Goal: Task Accomplishment & Management: Manage account settings

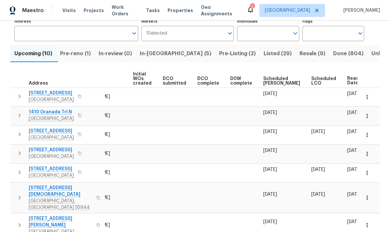
scroll to position [0, 61]
click at [366, 79] on button "button" at bounding box center [371, 81] width 10 height 10
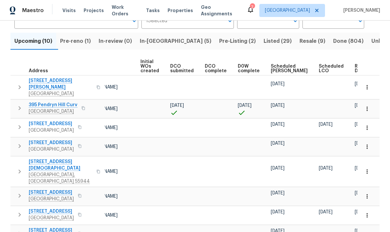
scroll to position [61, 0]
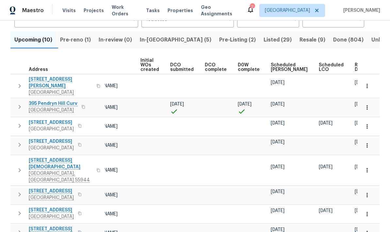
click at [355, 70] on div "Ready Date" at bounding box center [365, 67] width 20 height 9
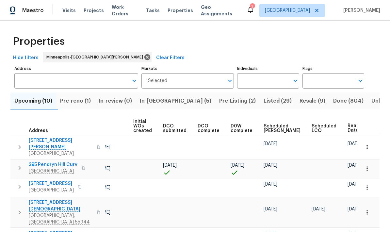
click at [155, 101] on span "In-reno (5)" at bounding box center [175, 100] width 71 height 9
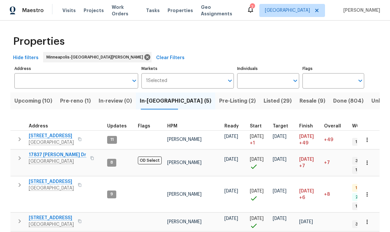
scroll to position [5, 0]
click at [42, 178] on span "[STREET_ADDRESS]" at bounding box center [51, 181] width 45 height 7
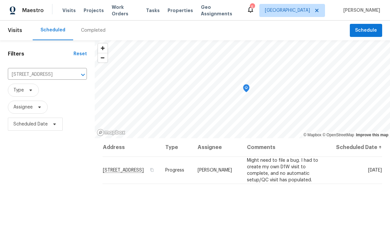
scroll to position [-8, 0]
click at [71, 75] on icon "Clear" at bounding box center [74, 74] width 7 height 7
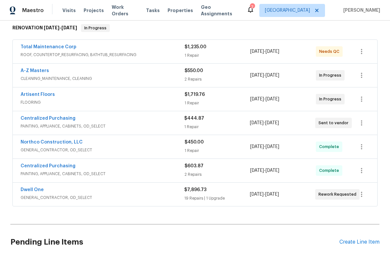
scroll to position [103, 0]
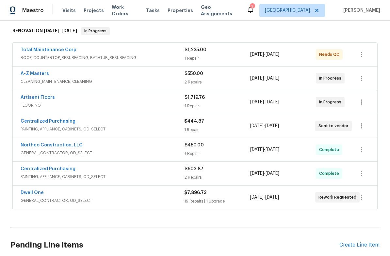
click at [43, 51] on link "Total Maintenance Corp" at bounding box center [49, 50] width 56 height 5
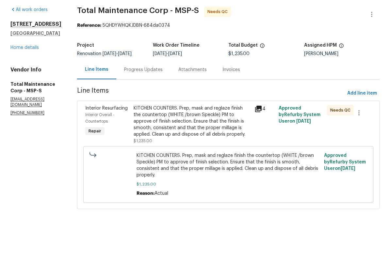
click at [18, 70] on link "Home details" at bounding box center [24, 72] width 28 height 5
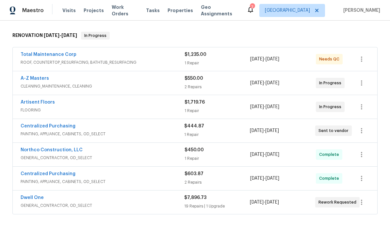
scroll to position [99, 0]
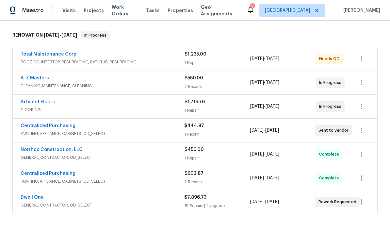
click at [32, 199] on link "Dwell One" at bounding box center [32, 197] width 23 height 5
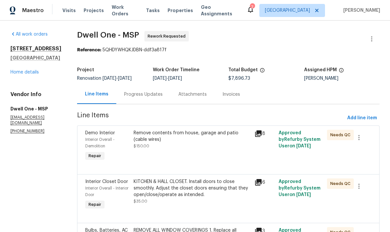
click at [125, 97] on div "Progress Updates" at bounding box center [143, 94] width 39 height 7
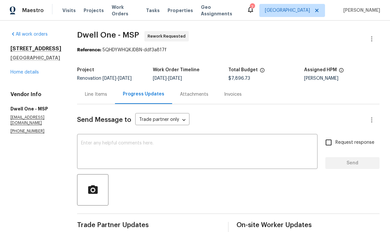
click at [85, 96] on div "Line Items" at bounding box center [96, 94] width 22 height 7
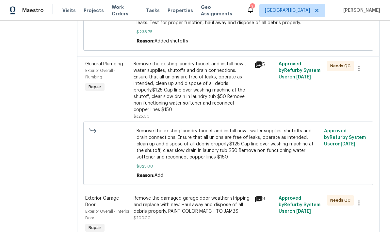
scroll to position [547, 0]
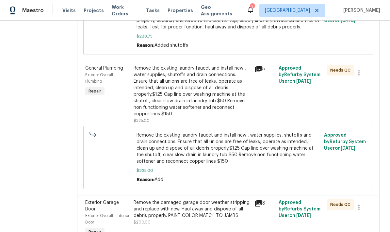
click at [146, 73] on div "Remove the existing laundry faucet and install new , water supplies, shutoffs a…" at bounding box center [192, 91] width 117 height 52
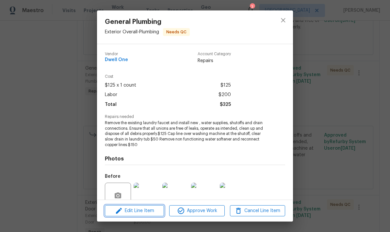
click at [132, 213] on span "Edit Line Item" at bounding box center [134, 211] width 55 height 8
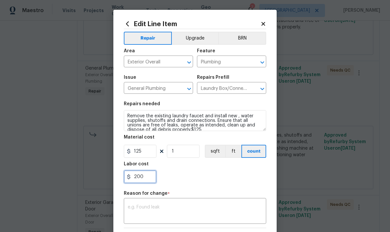
click at [144, 180] on input "200" at bounding box center [140, 176] width 33 height 13
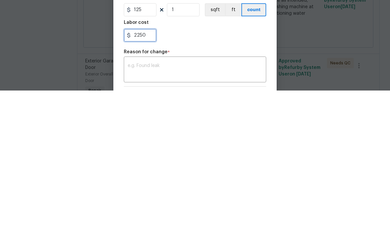
type input "2250"
click at [130, 205] on textarea at bounding box center [195, 212] width 135 height 14
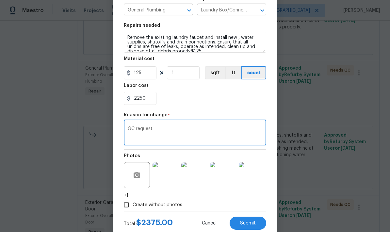
scroll to position [79, 0]
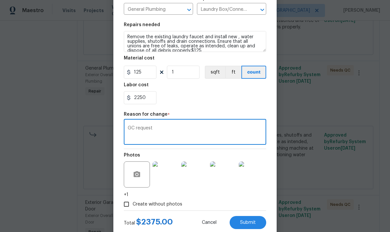
type textarea "GC request"
click at [251, 223] on span "Submit" at bounding box center [248, 222] width 16 height 5
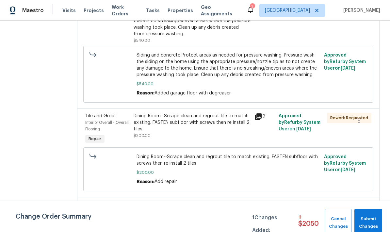
scroll to position [1110, 0]
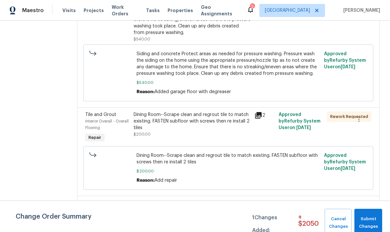
click at [155, 111] on div "Dining Room--Scrape clean and regrout tile to match existing. FASTEN subfloor w…" at bounding box center [192, 121] width 117 height 20
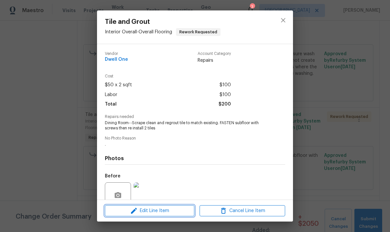
click at [148, 212] on span "Edit Line Item" at bounding box center [150, 211] width 86 height 8
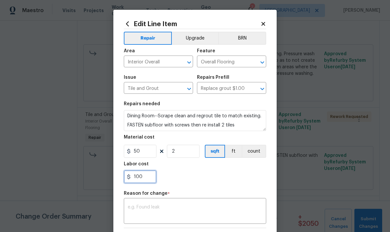
click at [145, 182] on input "100" at bounding box center [140, 176] width 33 height 13
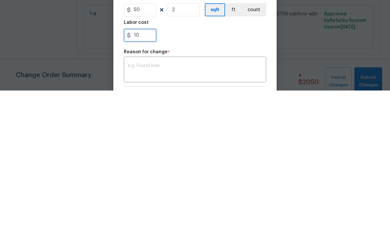
type input "1"
type input "200"
click at [131, 199] on div "x ​" at bounding box center [195, 211] width 142 height 24
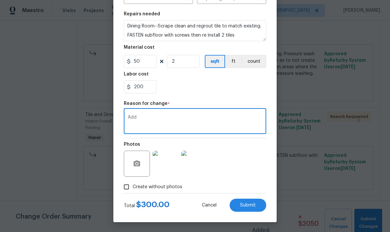
scroll to position [91, 0]
type textarea "Add"
click at [245, 204] on span "Submit" at bounding box center [248, 205] width 16 height 5
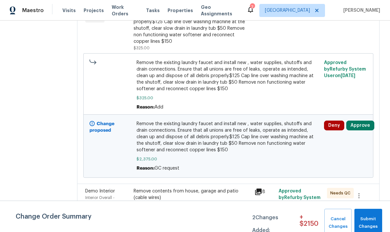
scroll to position [268, 0]
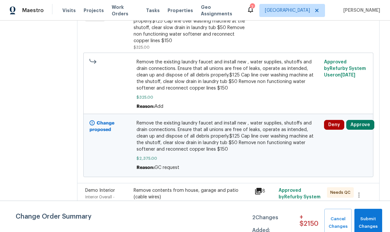
click at [151, 128] on span "Remove the existing laundry faucet and install new , water supplies, shutoffs a…" at bounding box center [228, 136] width 184 height 33
click at [156, 77] on span "Remove the existing laundry faucet and install new , water supplies, shutoffs a…" at bounding box center [228, 75] width 184 height 33
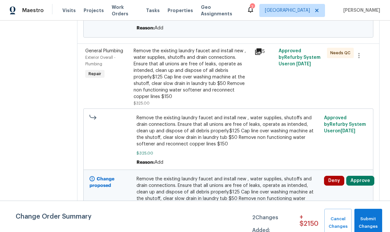
scroll to position [212, 0]
click at [153, 71] on div "Remove the existing laundry faucet and install new , water supplies, shutoffs a…" at bounding box center [192, 73] width 117 height 52
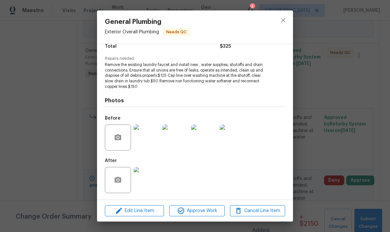
scroll to position [58, 0]
click at [131, 212] on span "Edit Line Item" at bounding box center [134, 211] width 55 height 8
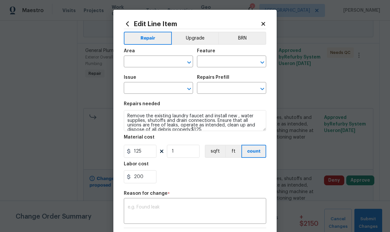
type input "Exterior Overall"
type input "Plumbing"
type input "General Plumbing"
type input "Laundry Box/Connections $125.00"
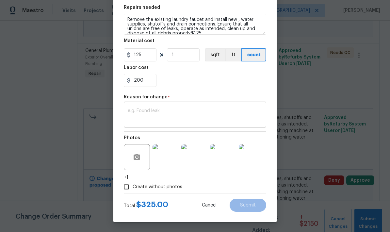
scroll to position [98, 0]
click at [207, 204] on span "Cancel" at bounding box center [209, 205] width 15 height 5
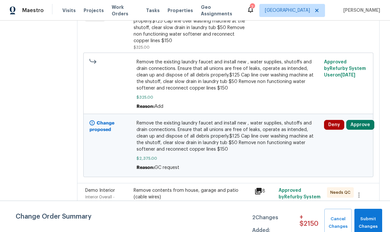
scroll to position [268, 0]
click at [146, 132] on span "Remove the existing laundry faucet and install new , water supplies, shutoffs a…" at bounding box center [228, 135] width 184 height 33
click at [151, 134] on span "Remove the existing laundry faucet and install new , water supplies, shutoffs a…" at bounding box center [228, 135] width 184 height 33
click at [136, 76] on span "Remove the existing laundry faucet and install new , water supplies, shutoffs a…" at bounding box center [228, 74] width 184 height 33
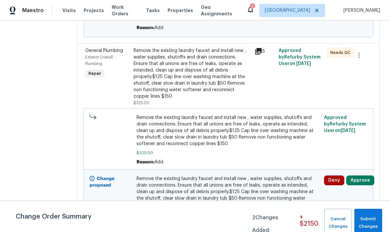
scroll to position [212, 0]
click at [143, 78] on div "Remove the existing laundry faucet and install new , water supplies, shutoffs a…" at bounding box center [192, 73] width 117 height 52
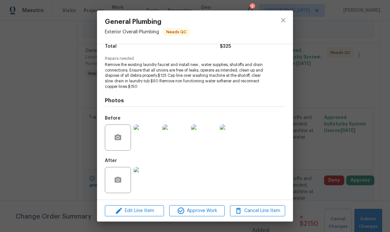
scroll to position [58, 0]
click at [132, 213] on span "Edit Line Item" at bounding box center [134, 211] width 55 height 8
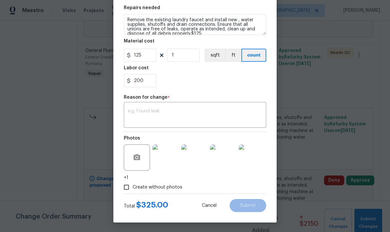
scroll to position [98, 0]
click at [135, 111] on textarea at bounding box center [195, 115] width 135 height 14
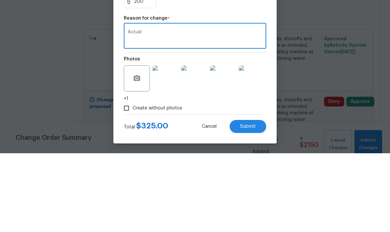
scroll to position [26, 0]
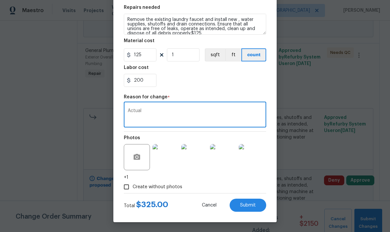
type textarea "Actual"
click at [245, 204] on span "Submit" at bounding box center [248, 205] width 16 height 5
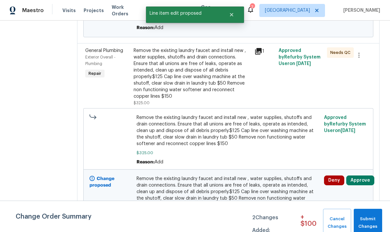
scroll to position [0, 0]
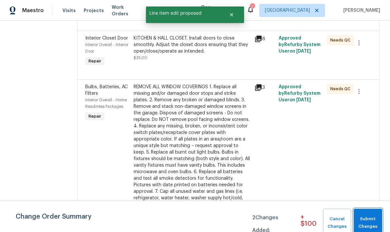
click at [368, 220] on span "Submit Changes" at bounding box center [368, 222] width 22 height 15
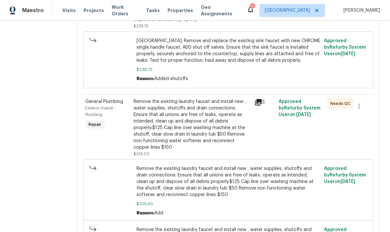
scroll to position [514, 0]
click at [144, 98] on div "Remove the existing laundry faucet and install new , water supplies, shutoffs a…" at bounding box center [192, 124] width 117 height 52
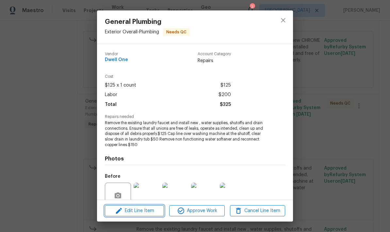
click at [129, 212] on span "Edit Line Item" at bounding box center [134, 211] width 55 height 8
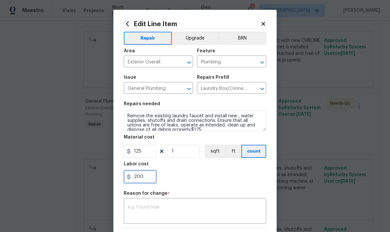
click at [145, 178] on input "200" at bounding box center [140, 176] width 33 height 13
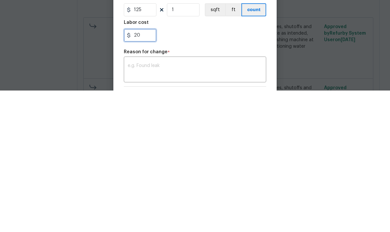
type input "2"
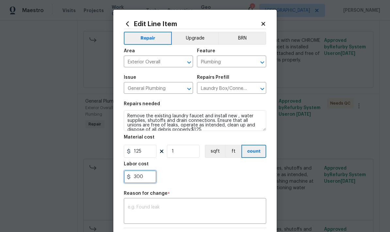
type input "300"
click at [133, 207] on textarea at bounding box center [195, 212] width 135 height 14
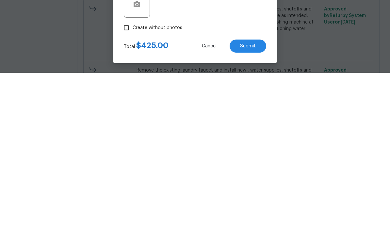
scroll to position [91, 0]
type textarea "Add"
click at [248, 198] on button "Submit" at bounding box center [248, 204] width 37 height 13
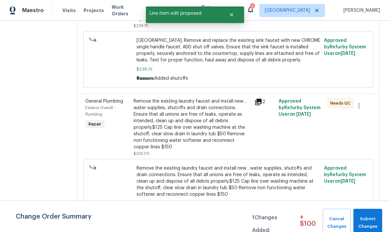
scroll to position [0, 0]
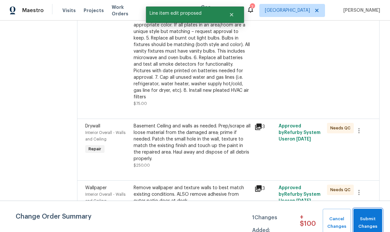
click at [367, 215] on button "Submit Changes" at bounding box center [367, 223] width 29 height 28
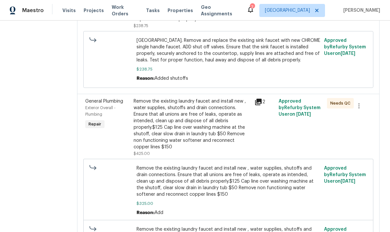
scroll to position [515, 0]
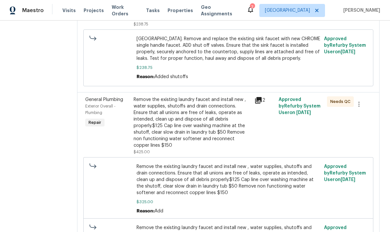
click at [243, 73] on div "Reason: Added shutoffs" at bounding box center [228, 76] width 184 height 7
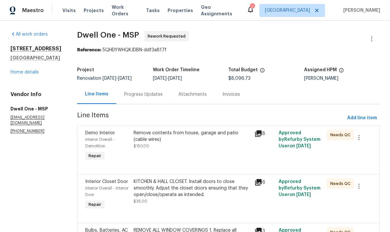
scroll to position [0, 0]
click at [19, 74] on link "Home details" at bounding box center [24, 72] width 28 height 5
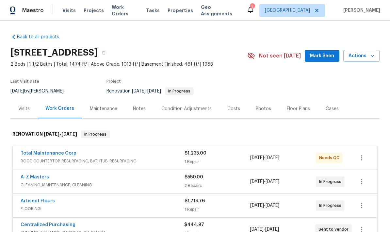
click at [24, 115] on div "Visits" at bounding box center [23, 108] width 27 height 19
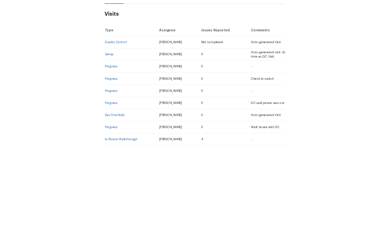
scroll to position [1, 0]
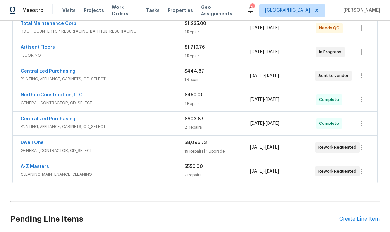
scroll to position [129, 0]
click at [29, 143] on link "Dwell One" at bounding box center [32, 143] width 23 height 5
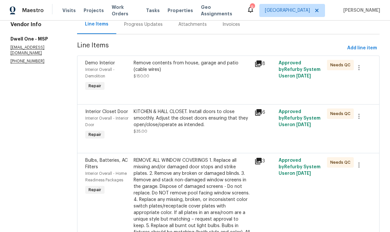
scroll to position [72, 0]
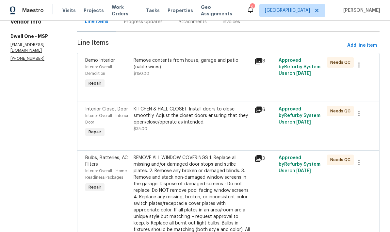
click at [173, 120] on div "KITCHEN & HALL CLOSET. Install doors to close smoothly. Adjust the closet doors…" at bounding box center [192, 116] width 117 height 20
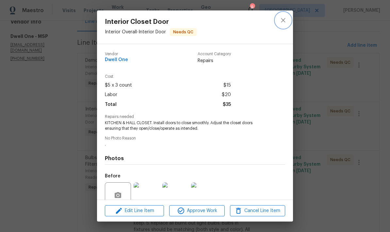
click at [283, 17] on icon "close" at bounding box center [283, 20] width 8 height 8
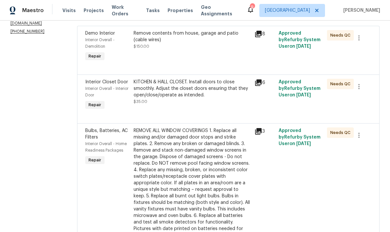
scroll to position [98, 0]
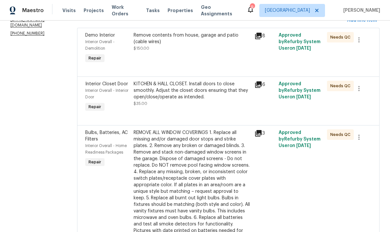
click at [172, 93] on div "KITCHEN & HALL CLOSET. Install doors to close smoothly. Adjust the closet doors…" at bounding box center [192, 91] width 117 height 20
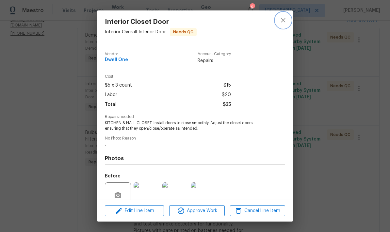
click at [283, 20] on icon "close" at bounding box center [283, 20] width 4 height 4
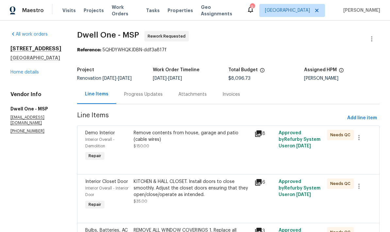
scroll to position [0, 0]
click at [15, 74] on link "Home details" at bounding box center [24, 72] width 28 height 5
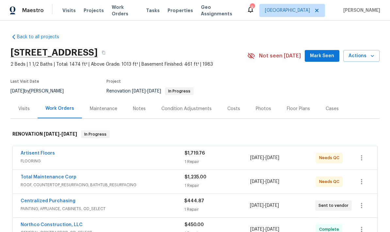
click at [29, 153] on link "Artisent Floors" at bounding box center [38, 153] width 34 height 5
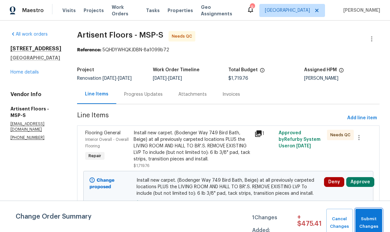
click at [372, 217] on span "Submit Changes" at bounding box center [368, 222] width 20 height 15
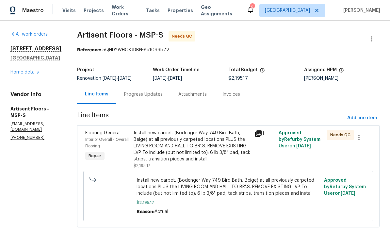
click at [165, 145] on div "Install new carpet. (Bodenger Way 749 Bird Bath, Beige) at all previously carpe…" at bounding box center [192, 146] width 117 height 33
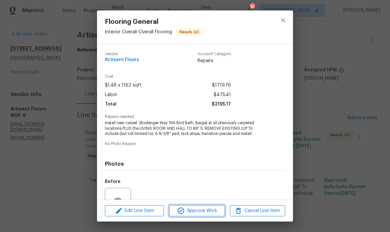
click at [192, 210] on span "Approve Work" at bounding box center [196, 211] width 51 height 8
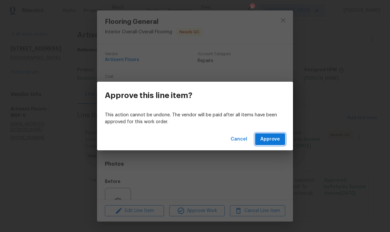
click at [269, 141] on span "Approve" at bounding box center [270, 139] width 20 height 8
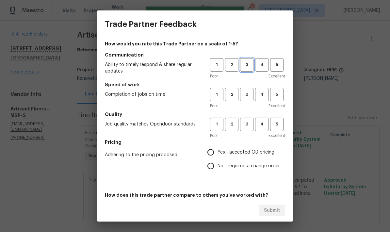
click at [243, 61] on span "3" at bounding box center [247, 65] width 12 height 8
click at [248, 96] on span "3" at bounding box center [247, 95] width 12 height 8
click at [250, 124] on span "3" at bounding box center [247, 124] width 12 height 8
click at [209, 153] on input "Yes - accepted OD pricing" at bounding box center [211, 152] width 14 height 14
radio input "true"
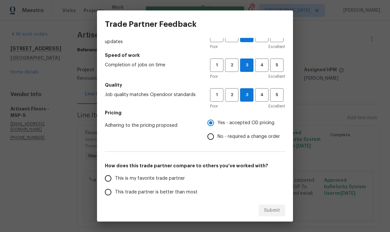
scroll to position [75, 0]
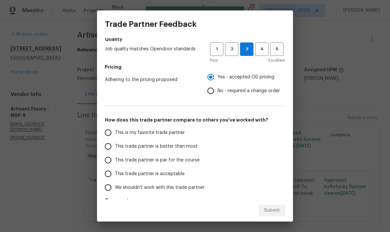
click at [106, 163] on input "This trade partner is par for the course" at bounding box center [108, 160] width 14 height 14
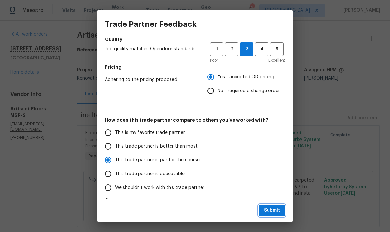
click at [270, 206] on button "Submit" at bounding box center [272, 210] width 26 height 12
radio input "true"
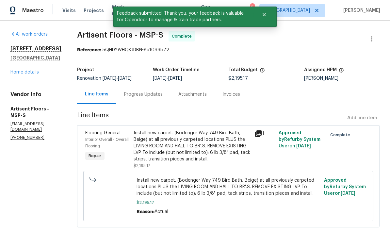
click at [13, 74] on link "Home details" at bounding box center [24, 72] width 28 height 5
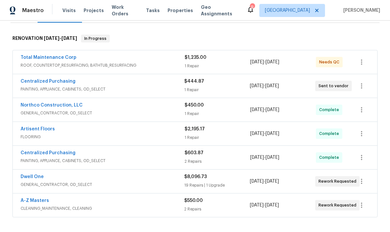
scroll to position [96, 0]
click at [39, 182] on span "GENERAL_CONTRACTOR, OD_SELECT" at bounding box center [103, 184] width 164 height 7
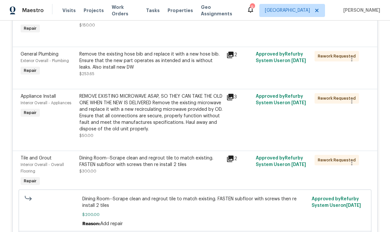
scroll to position [1056, 0]
click at [137, 119] on div "REMOVE EXISTING MICROWAVE ASAP, SO THEY CAN TAKE THE OLD ONE WHEN THE NEW IS DE…" at bounding box center [150, 112] width 143 height 39
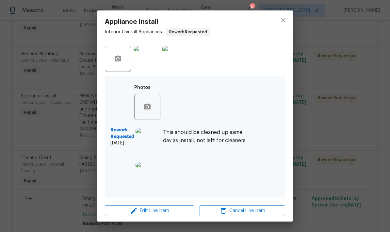
scroll to position [180, 0]
click at [281, 19] on icon "close" at bounding box center [283, 20] width 4 height 4
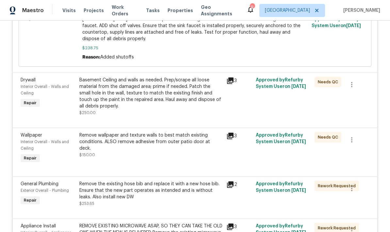
scroll to position [925, 0]
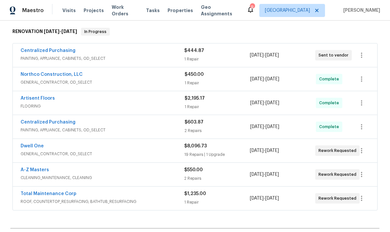
scroll to position [103, 0]
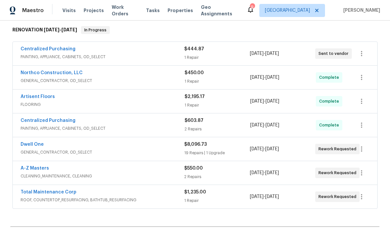
click at [25, 146] on link "Dwell One" at bounding box center [32, 144] width 23 height 5
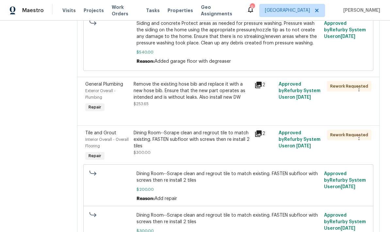
scroll to position [781, 0]
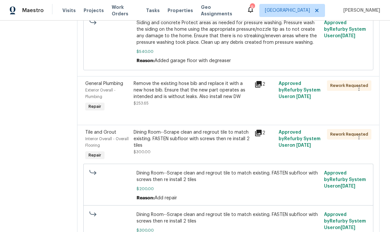
click at [169, 129] on div "Dining Room--Scrape clean and regrout tile to match existing. FASTEN subfloor w…" at bounding box center [192, 139] width 117 height 20
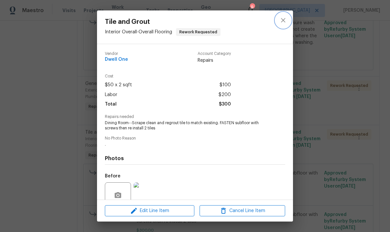
click at [286, 19] on icon "close" at bounding box center [283, 20] width 8 height 8
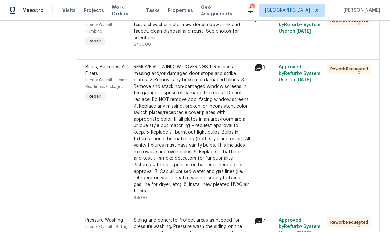
scroll to position [521, 0]
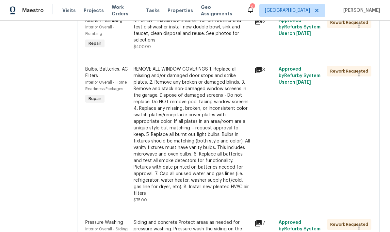
click at [169, 104] on div "REMOVE ALL WINDOW COVERINGS 1. Replace all missing and/or damaged door stops an…" at bounding box center [192, 131] width 117 height 131
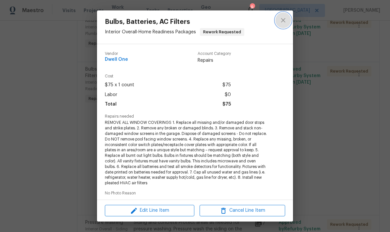
click at [285, 19] on icon "close" at bounding box center [283, 20] width 8 height 8
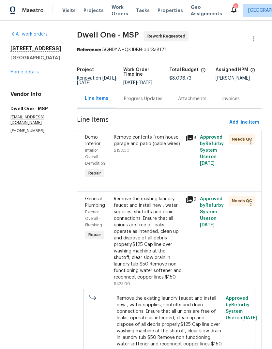
scroll to position [0, 0]
click at [129, 103] on div "Progress Updates" at bounding box center [143, 98] width 54 height 19
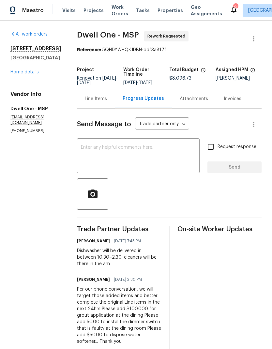
click at [81, 148] on textarea at bounding box center [138, 156] width 115 height 23
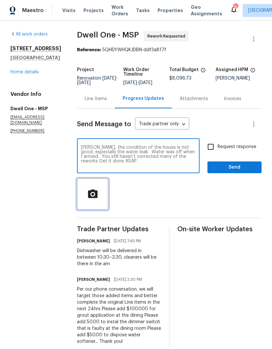
click at [87, 192] on icon "button" at bounding box center [92, 194] width 11 height 11
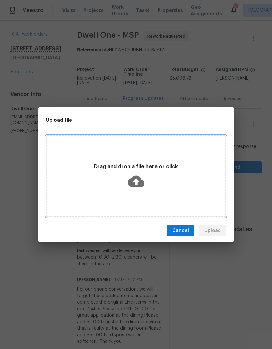
click at [90, 188] on div "Drag and drop a file here or click" at bounding box center [136, 176] width 178 height 31
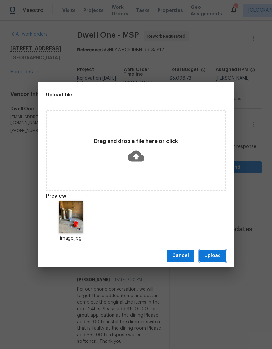
click at [213, 231] on span "Upload" at bounding box center [213, 256] width 16 height 8
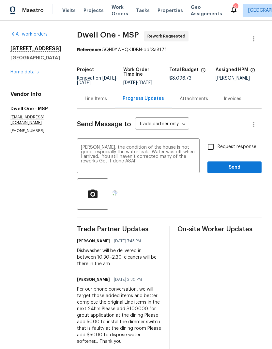
click at [81, 163] on textarea "Miguel, the condition of the house is not good, especially the water leak. Wate…" at bounding box center [138, 156] width 115 height 23
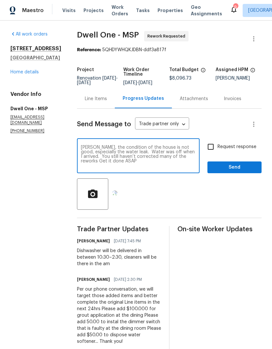
click at [81, 168] on textarea "Miguel, the condition of the house is not good, especially the water leak. Wate…" at bounding box center [138, 156] width 115 height 23
click at [83, 155] on textarea "Miguel, the condition of the house is not good, especially the water leak. Wate…" at bounding box center [138, 156] width 115 height 23
type textarea "Miguel, the condition of the house is not good, especially the water leak. Wate…"
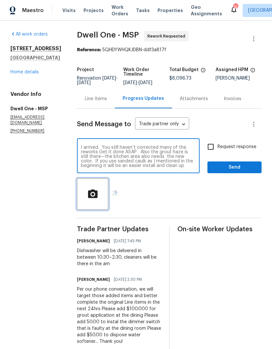
click at [87, 192] on icon "button" at bounding box center [92, 194] width 11 height 11
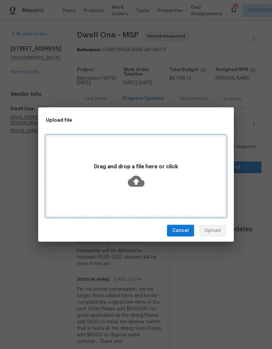
click at [142, 188] on icon at bounding box center [136, 181] width 17 height 17
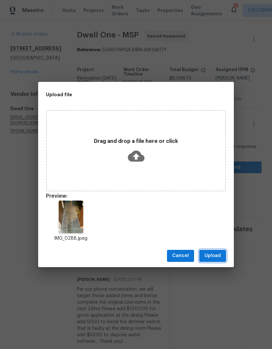
click at [215, 231] on span "Upload" at bounding box center [213, 256] width 16 height 8
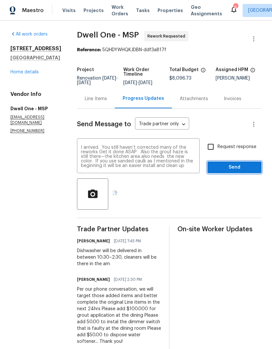
click at [229, 166] on span "Send" at bounding box center [235, 168] width 44 height 8
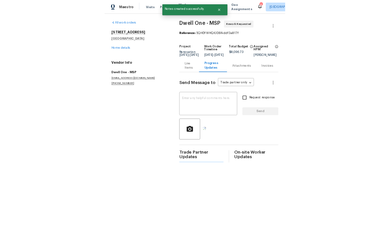
scroll to position [0, 0]
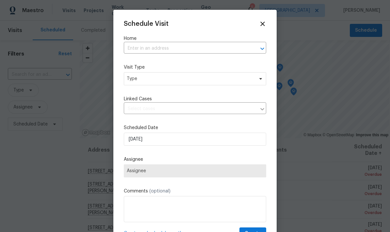
scroll to position [169, 0]
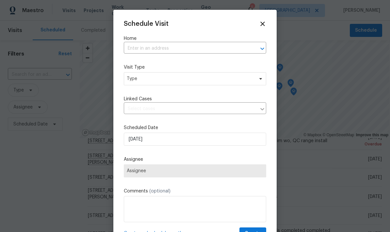
click at [136, 48] on input "text" at bounding box center [186, 48] width 124 height 10
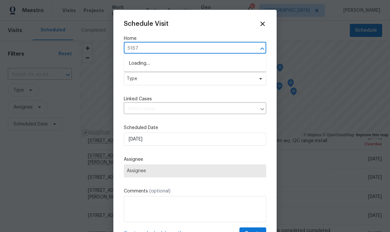
type input "5167"
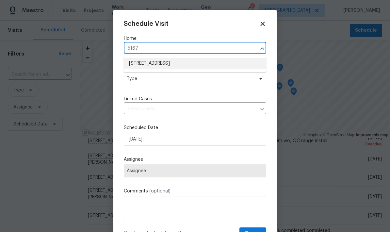
click at [143, 64] on li "[STREET_ADDRESS]" at bounding box center [195, 63] width 142 height 11
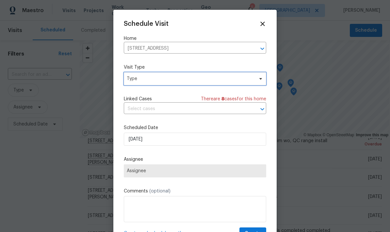
click at [134, 81] on span "Type" at bounding box center [190, 78] width 127 height 7
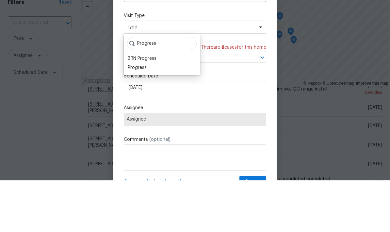
type input "Progress"
click at [131, 116] on div "Progress" at bounding box center [137, 119] width 19 height 7
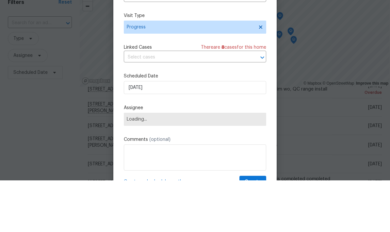
scroll to position [26, 0]
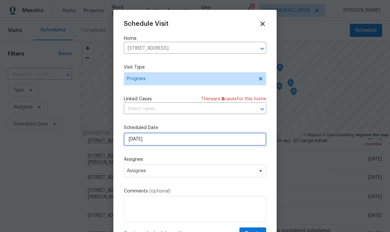
click at [139, 139] on input "8/30/2025" at bounding box center [195, 139] width 142 height 13
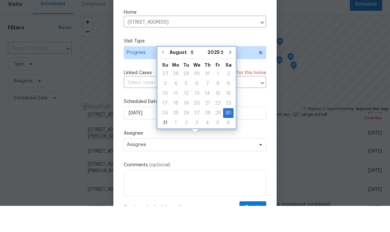
click at [228, 76] on icon "Go to next month" at bounding box center [230, 78] width 5 height 5
type input "9/30/2025"
select select "8"
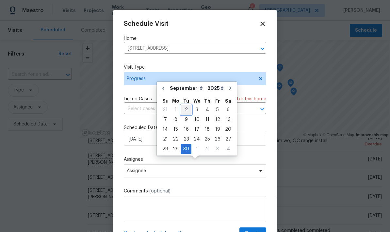
click at [183, 105] on div "2" at bounding box center [186, 109] width 10 height 9
type input "9/2/2025"
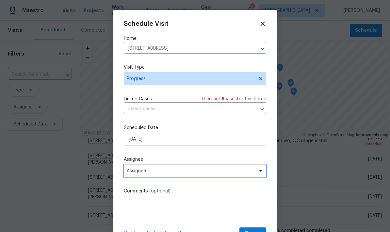
click at [135, 176] on span "Assignee" at bounding box center [195, 170] width 142 height 13
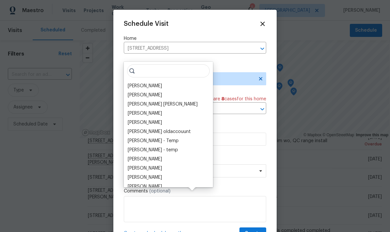
click at [132, 83] on div "[PERSON_NAME]" at bounding box center [145, 86] width 34 height 7
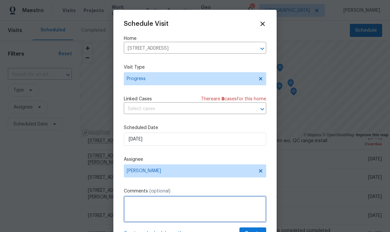
click at [134, 201] on textarea at bounding box center [195, 209] width 142 height 26
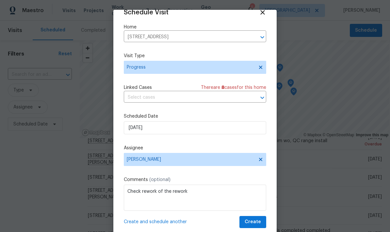
scroll to position [13, 0]
type textarea "Check rework of the rework"
click at [253, 218] on button "Create" at bounding box center [252, 222] width 27 height 12
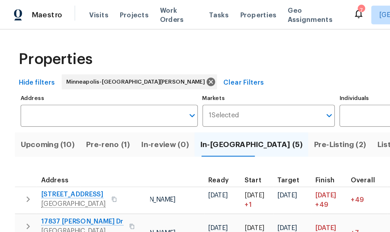
scroll to position [5, 80]
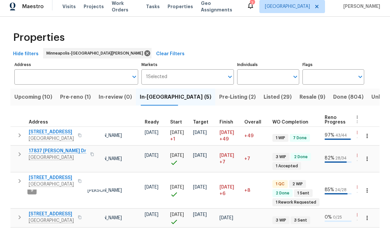
click at [26, 81] on input "Address" at bounding box center [71, 80] width 114 height 15
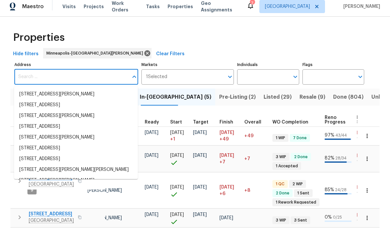
scroll to position [4, 0]
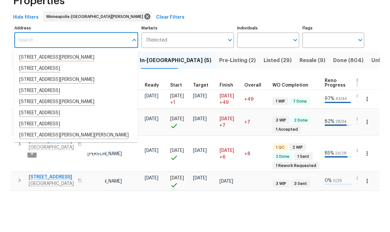
click at [219, 96] on span "Pre-Listing (2)" at bounding box center [237, 100] width 37 height 9
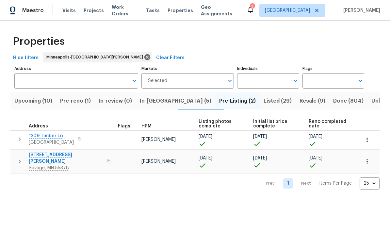
click at [36, 157] on span "[STREET_ADDRESS][PERSON_NAME]" at bounding box center [66, 157] width 74 height 13
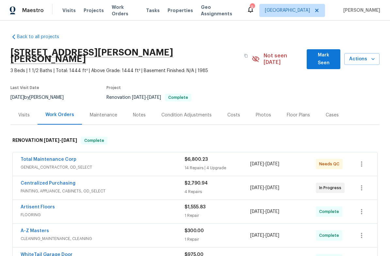
click at [256, 112] on div "Photos" at bounding box center [263, 115] width 15 height 7
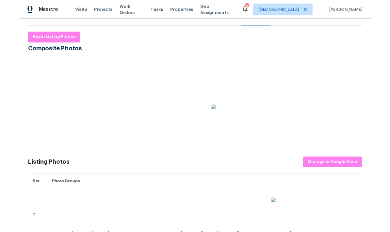
scroll to position [96, 0]
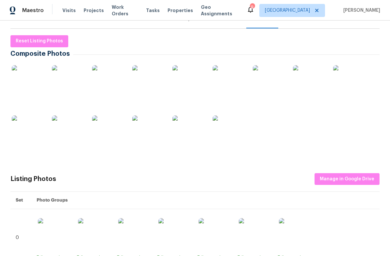
click at [26, 75] on img at bounding box center [28, 81] width 33 height 33
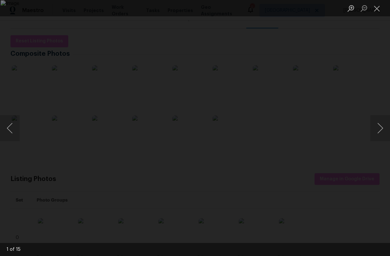
click at [379, 127] on button "Next image" at bounding box center [380, 128] width 20 height 26
click at [385, 126] on button "Next image" at bounding box center [380, 128] width 20 height 26
click at [379, 126] on button "Next image" at bounding box center [380, 128] width 20 height 26
click at [381, 126] on button "Next image" at bounding box center [380, 128] width 20 height 26
click at [378, 125] on button "Next image" at bounding box center [380, 128] width 20 height 26
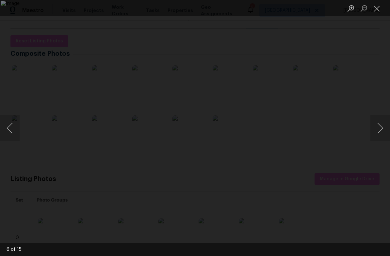
click at [376, 128] on button "Next image" at bounding box center [380, 128] width 20 height 26
click at [379, 123] on button "Next image" at bounding box center [380, 128] width 20 height 26
click at [379, 128] on button "Next image" at bounding box center [380, 128] width 20 height 26
click at [382, 129] on button "Next image" at bounding box center [380, 128] width 20 height 26
click at [375, 129] on button "Next image" at bounding box center [380, 128] width 20 height 26
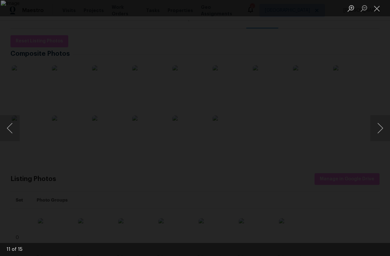
click at [377, 133] on button "Next image" at bounding box center [380, 128] width 20 height 26
click at [381, 133] on button "Next image" at bounding box center [380, 128] width 20 height 26
click at [387, 130] on button "Next image" at bounding box center [380, 128] width 20 height 26
click at [381, 130] on button "Next image" at bounding box center [380, 128] width 20 height 26
click at [380, 136] on button "Next image" at bounding box center [380, 128] width 20 height 26
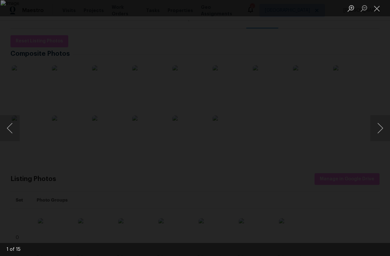
click at [380, 136] on button "Next image" at bounding box center [380, 128] width 20 height 26
click at [18, 126] on button "Previous image" at bounding box center [10, 128] width 20 height 26
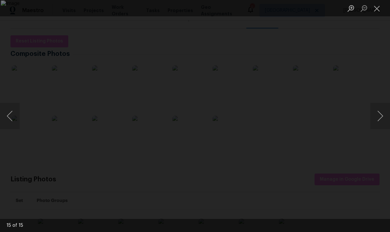
click at [381, 8] on button "Close lightbox" at bounding box center [376, 8] width 13 height 11
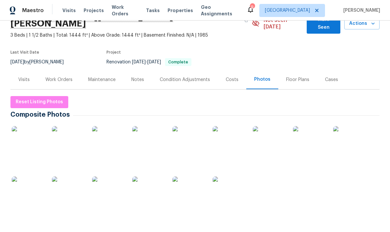
scroll to position [36, 0]
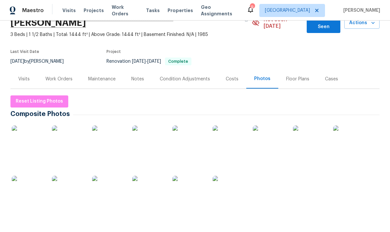
click at [54, 76] on div "Work Orders" at bounding box center [58, 79] width 27 height 7
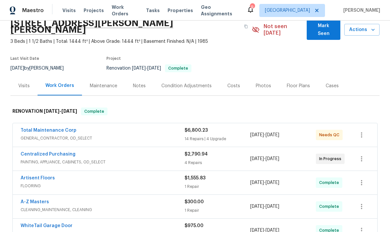
scroll to position [29, 0]
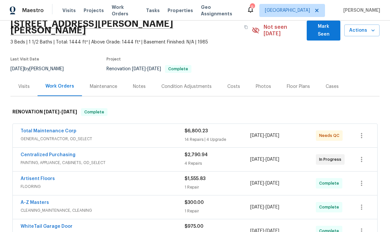
click at [40, 129] on link "Total Maintenance Corp" at bounding box center [49, 131] width 56 height 5
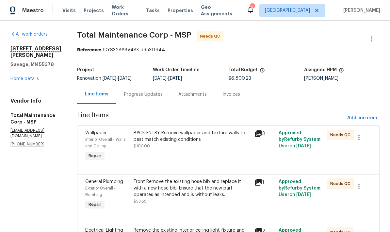
click at [124, 96] on div "Progress Updates" at bounding box center [143, 94] width 39 height 7
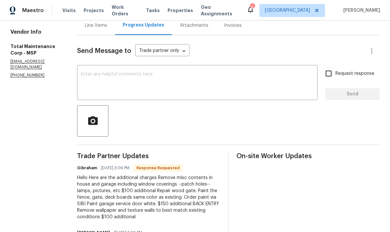
scroll to position [69, 0]
click at [85, 28] on div "Line Items" at bounding box center [96, 26] width 22 height 7
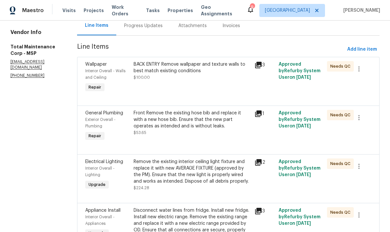
click at [124, 28] on div "Progress Updates" at bounding box center [143, 26] width 39 height 7
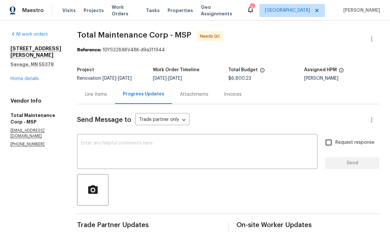
click at [85, 91] on div "Line Items" at bounding box center [96, 94] width 22 height 7
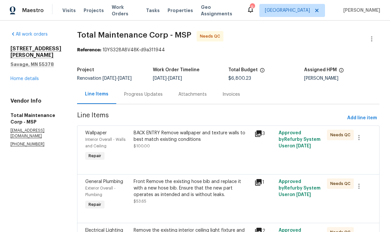
click at [145, 130] on div "BACK ENTRY Remove wallpaper and texture walls to best match existing conditions" at bounding box center [192, 136] width 117 height 13
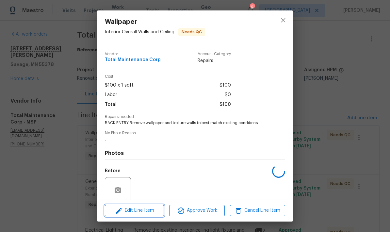
click at [135, 211] on span "Edit Line Item" at bounding box center [134, 210] width 55 height 8
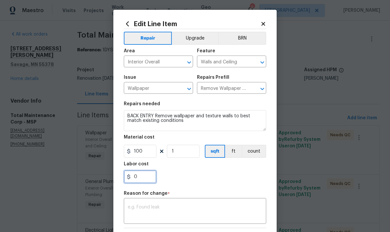
click at [141, 176] on input "0" at bounding box center [140, 176] width 33 height 13
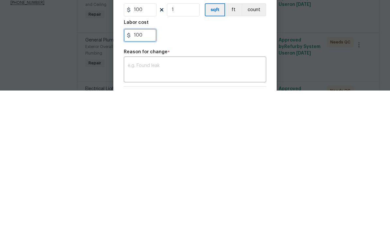
type input "100"
click at [133, 205] on textarea at bounding box center [195, 212] width 135 height 14
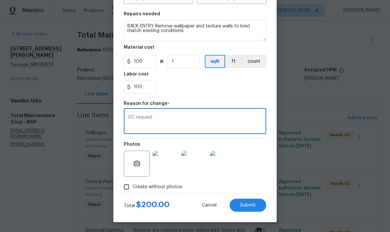
scroll to position [91, 0]
type textarea "GC request"
click at [246, 207] on span "Submit" at bounding box center [248, 205] width 16 height 5
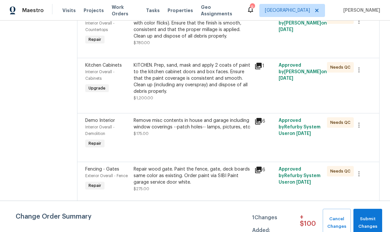
scroll to position [865, 0]
click at [142, 166] on div "Repair wood gate. Paint the fence, gate, deck boards same color as existing. Or…" at bounding box center [192, 176] width 117 height 20
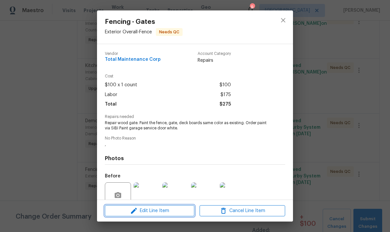
click at [152, 212] on span "Edit Line Item" at bounding box center [150, 211] width 86 height 8
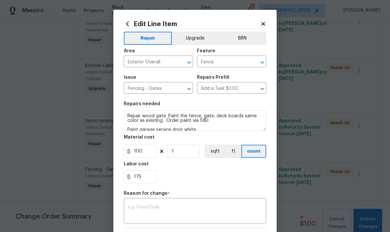
click at [133, 206] on textarea at bounding box center [195, 212] width 135 height 14
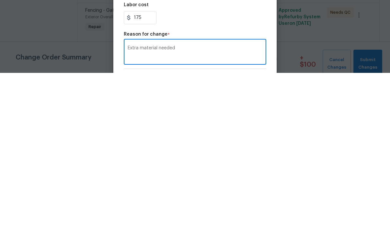
type textarea "Extra material needed"
click at [144, 170] on input "175" at bounding box center [140, 176] width 33 height 13
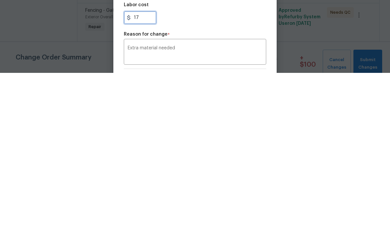
type input "1"
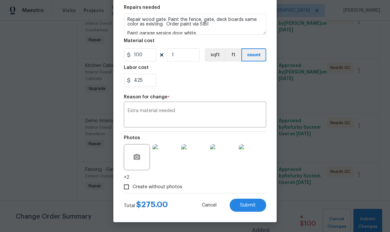
scroll to position [98, 0]
type input "425"
click at [187, 82] on div "425" at bounding box center [195, 80] width 142 height 13
click at [246, 206] on span "Submit" at bounding box center [248, 205] width 16 height 5
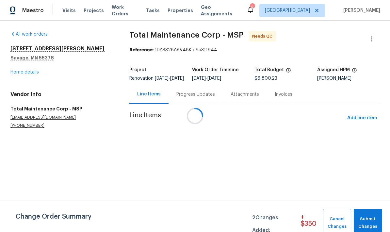
scroll to position [0, 0]
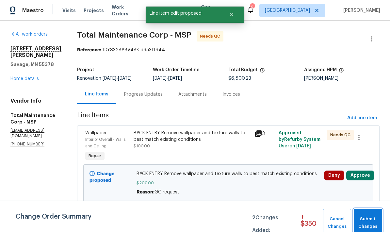
click at [369, 216] on span "Submit Changes" at bounding box center [368, 222] width 22 height 15
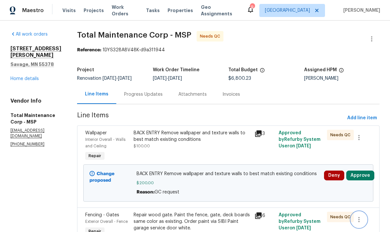
click at [359, 216] on button "button" at bounding box center [359, 220] width 16 height 16
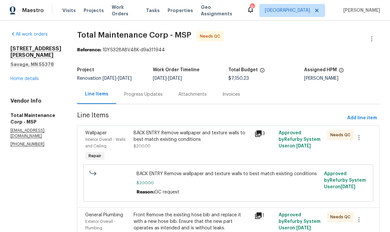
click at [18, 81] on link "Home details" at bounding box center [24, 78] width 28 height 5
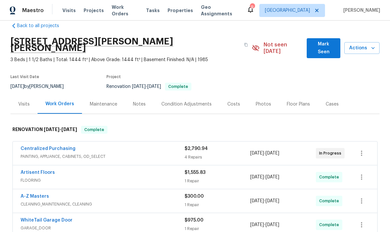
scroll to position [10, 0]
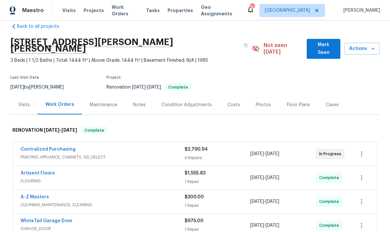
click at [260, 102] on div "Photos" at bounding box center [263, 105] width 15 height 7
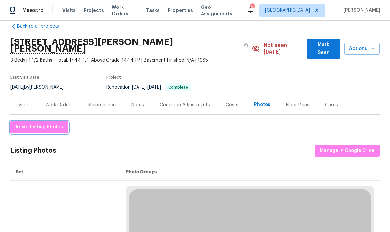
click at [23, 123] on span "Reset Listing Photos" at bounding box center [39, 127] width 47 height 8
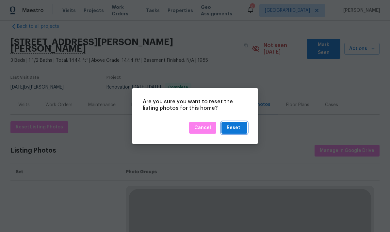
click at [237, 131] on div "Reset" at bounding box center [233, 128] width 13 height 8
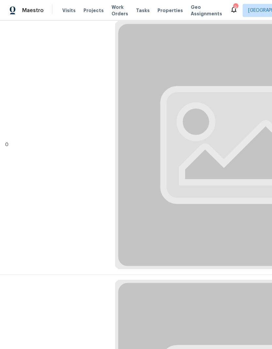
scroll to position [107, 0]
